Goal: Navigation & Orientation: Find specific page/section

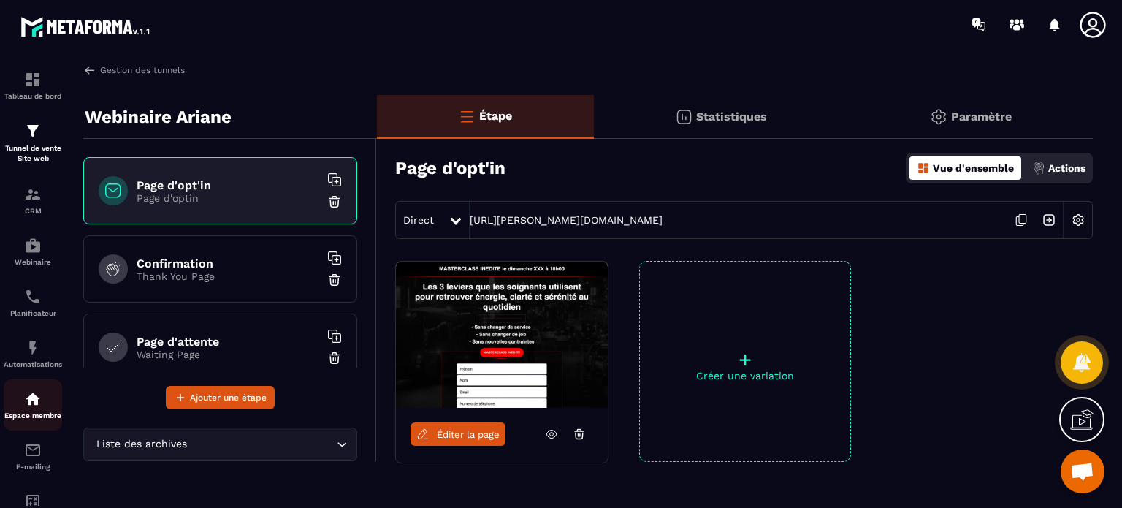
click at [41, 419] on p "Espace membre" at bounding box center [33, 415] width 58 height 8
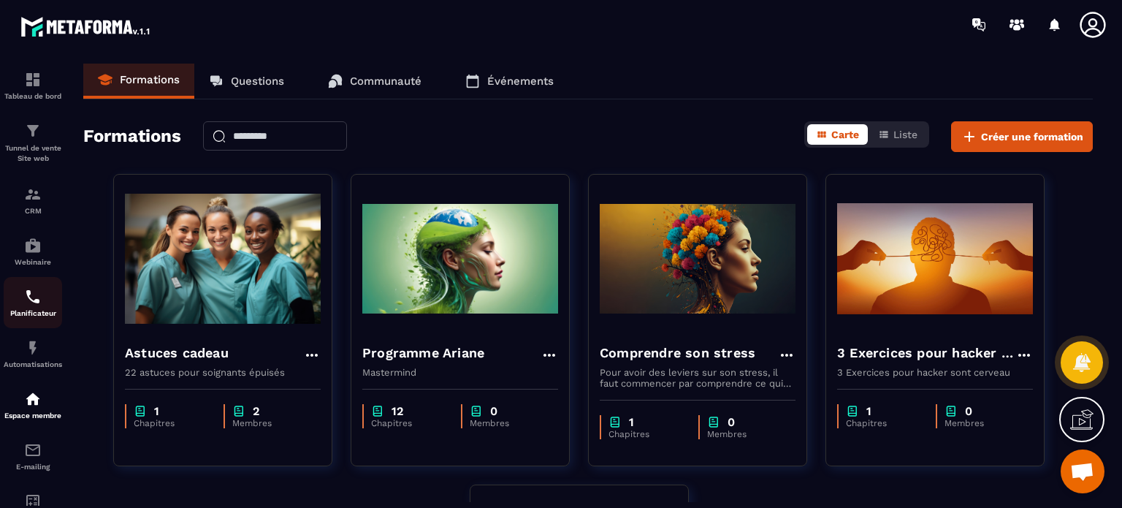
click at [34, 305] on img at bounding box center [33, 297] width 18 height 18
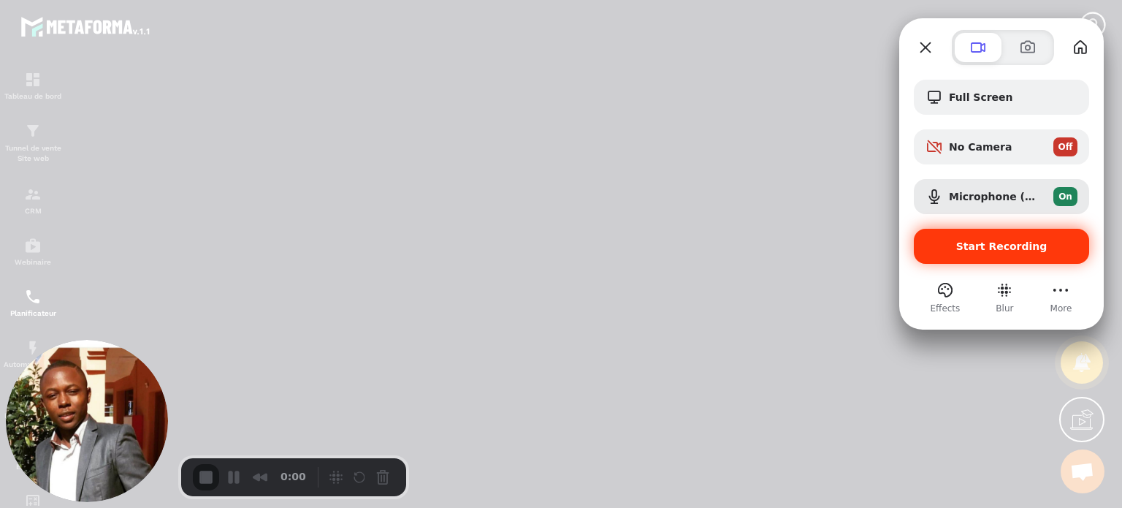
click at [959, 253] on div "Start Recording" at bounding box center [1001, 246] width 175 height 35
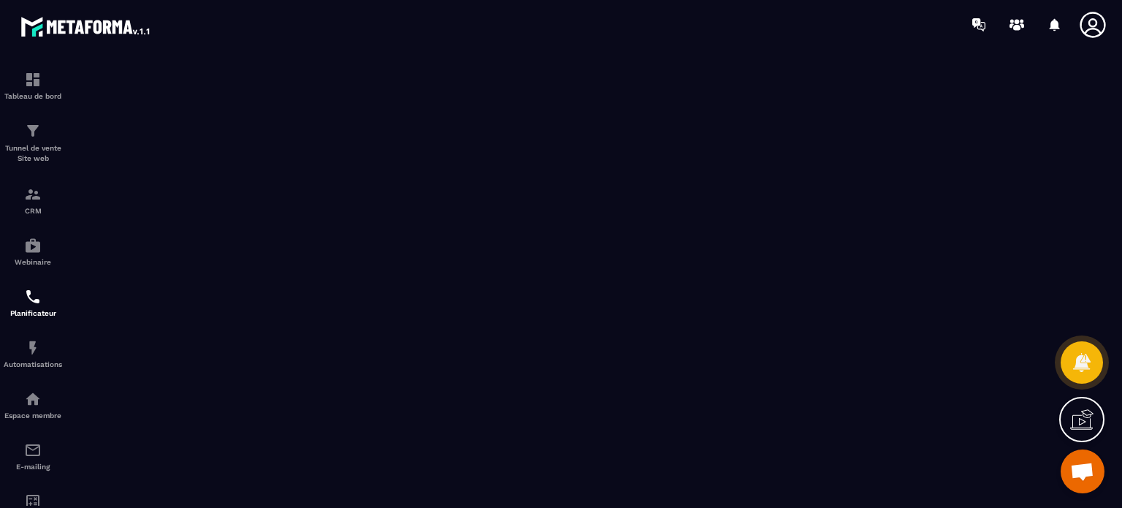
click at [1095, 27] on icon at bounding box center [1092, 24] width 29 height 29
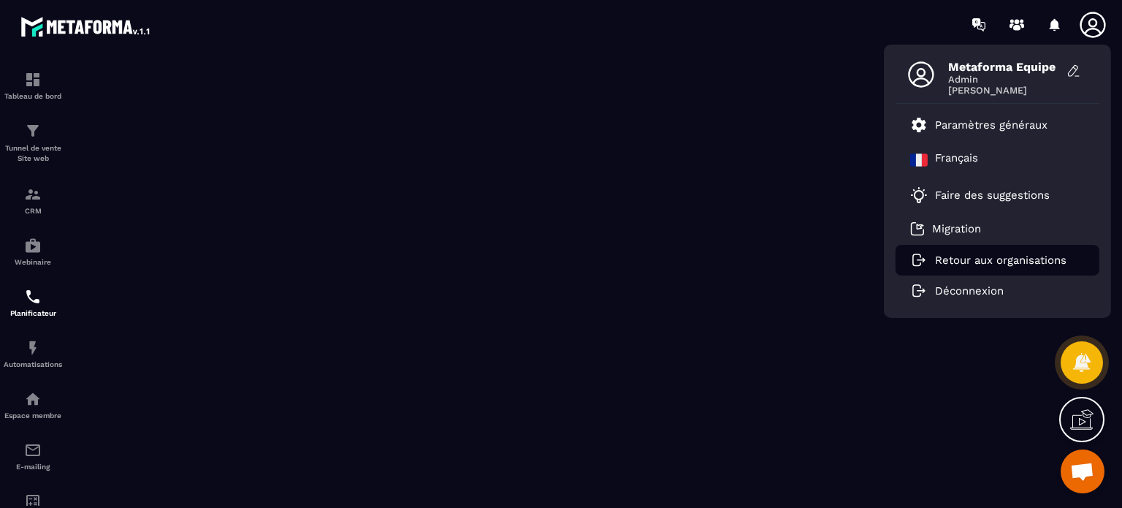
click at [996, 250] on li "Retour aux organisations" at bounding box center [997, 260] width 204 height 31
click at [984, 259] on p "Retour aux organisations" at bounding box center [1000, 259] width 131 height 13
click at [953, 259] on p "Retour aux organisations" at bounding box center [1000, 259] width 131 height 13
click at [1003, 269] on li "Retour aux organisations" at bounding box center [997, 260] width 204 height 31
click at [1003, 265] on p "Retour aux organisations" at bounding box center [1000, 259] width 131 height 13
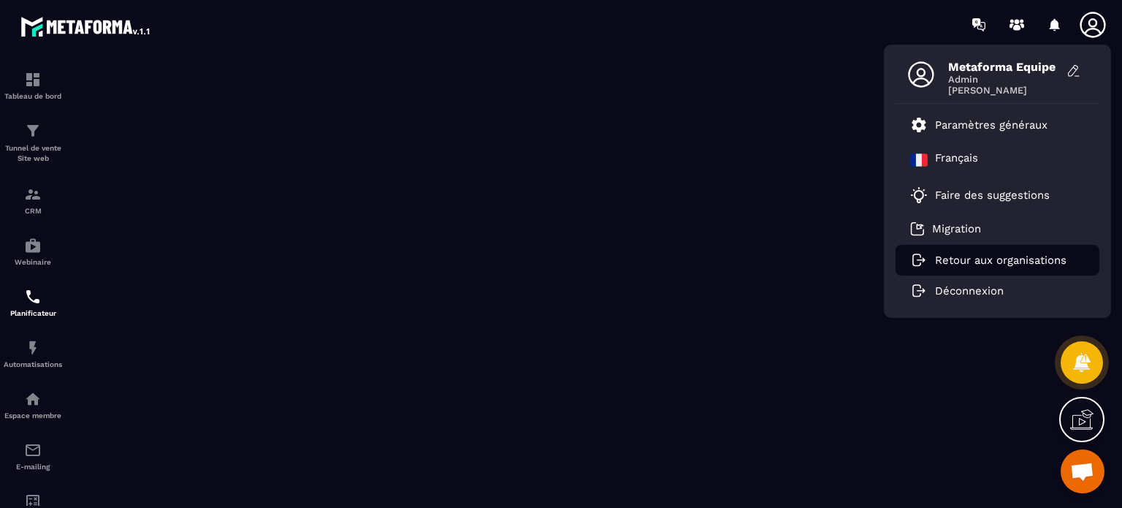
click at [1003, 265] on p "Retour aux organisations" at bounding box center [1000, 259] width 131 height 13
